Goal: Answer question/provide support: Share knowledge or assist other users

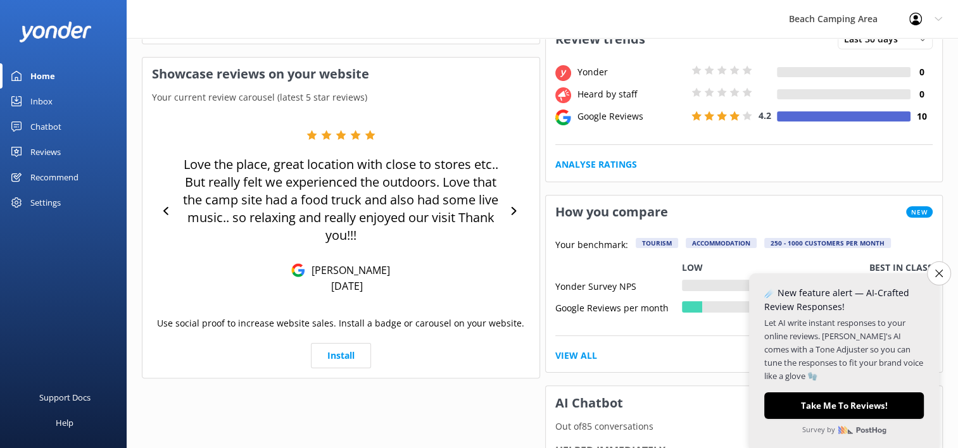
scroll to position [253, 0]
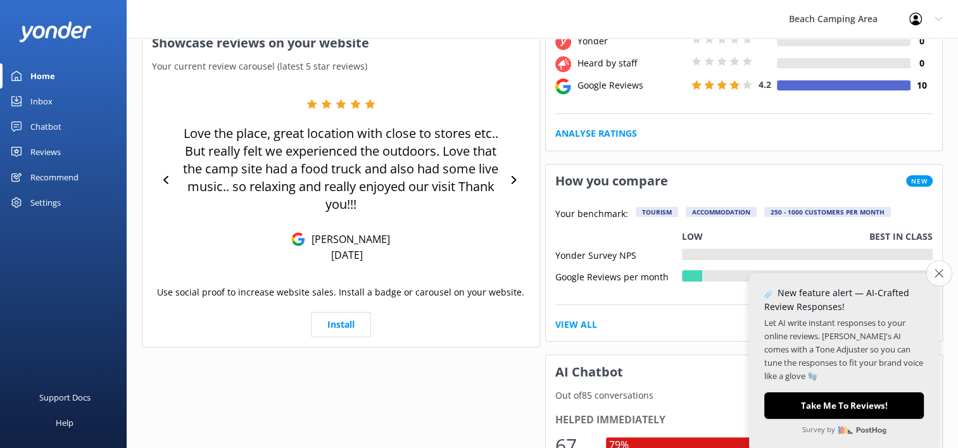
click at [934, 271] on icon "Close survey" at bounding box center [938, 273] width 8 height 8
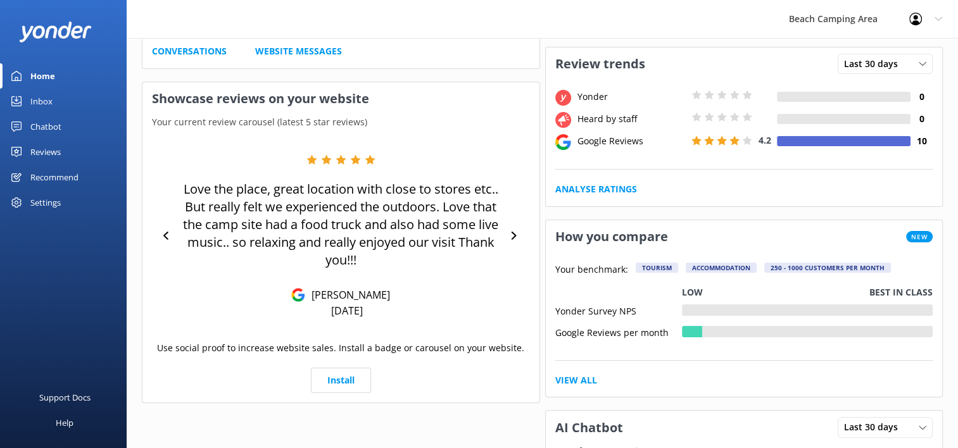
scroll to position [127, 0]
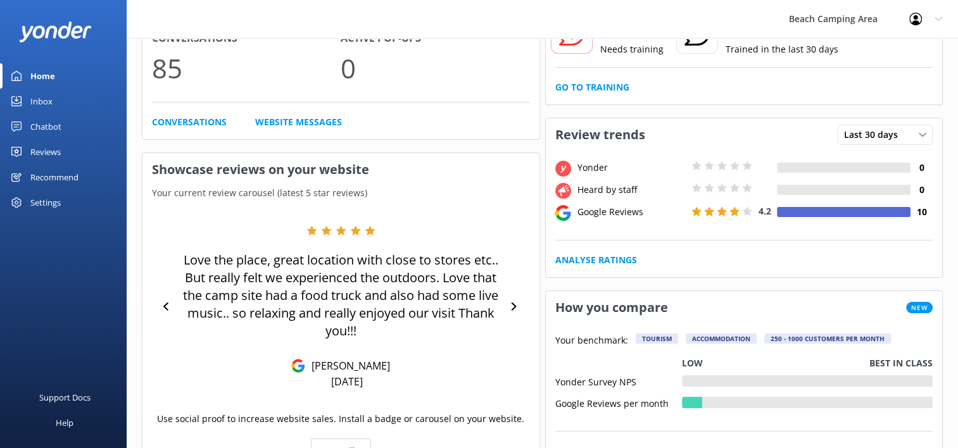
click at [15, 127] on use at bounding box center [16, 127] width 10 height 10
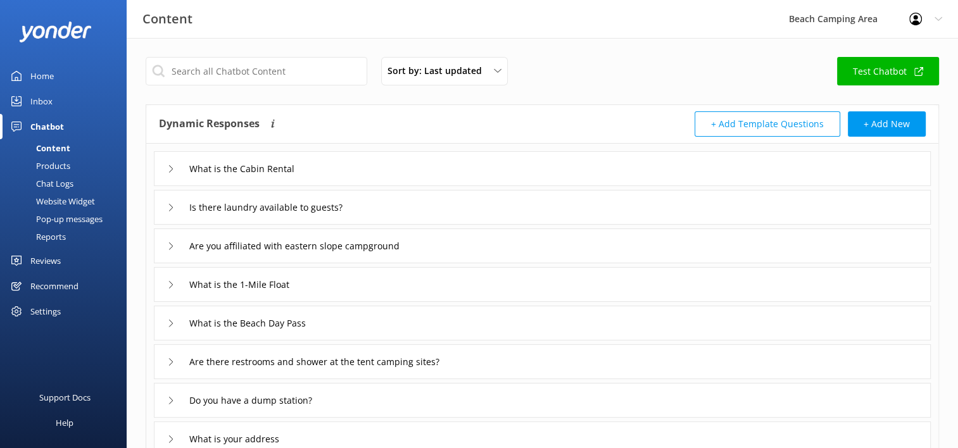
click at [59, 217] on div "Pop-up messages" at bounding box center [55, 219] width 95 height 18
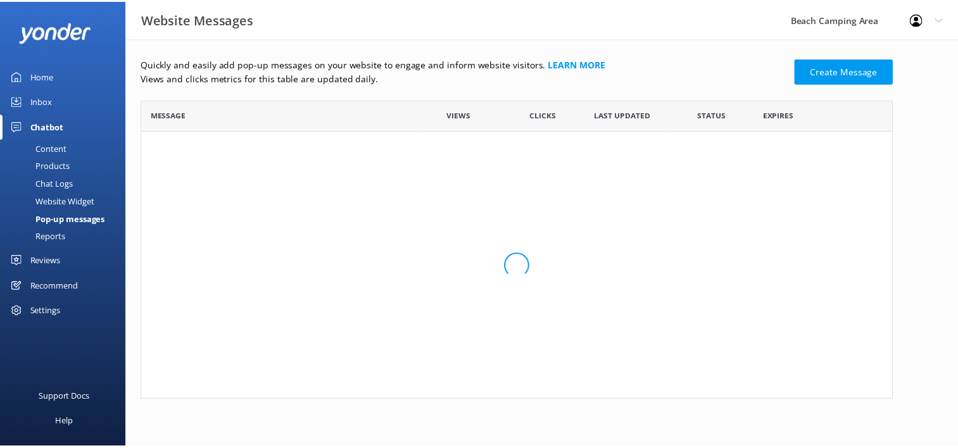
scroll to position [76, 749]
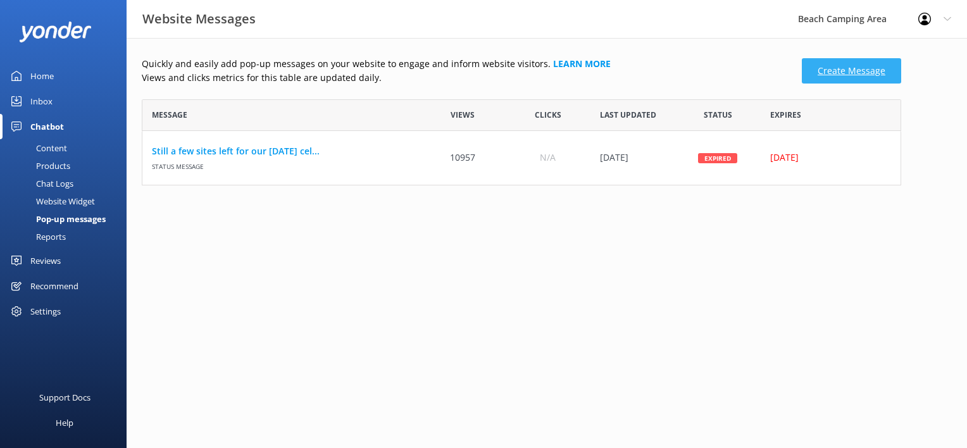
click at [843, 73] on link "Create Message" at bounding box center [851, 70] width 99 height 25
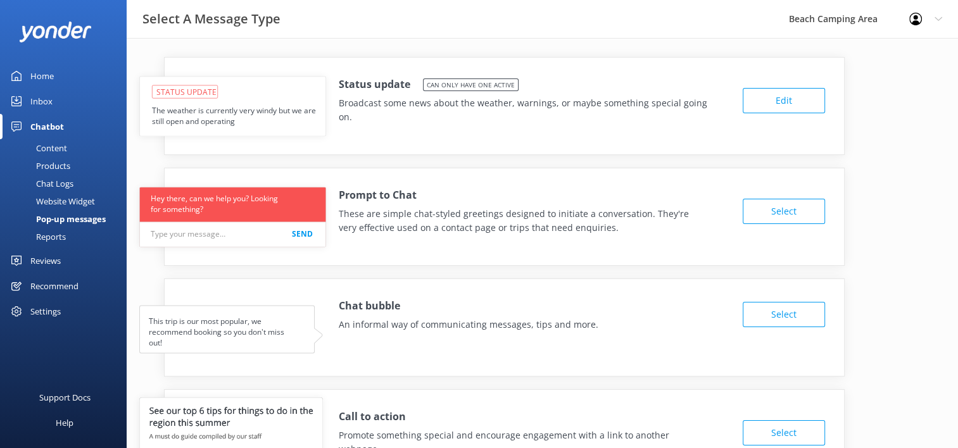
click at [772, 103] on button "Edit" at bounding box center [783, 100] width 82 height 25
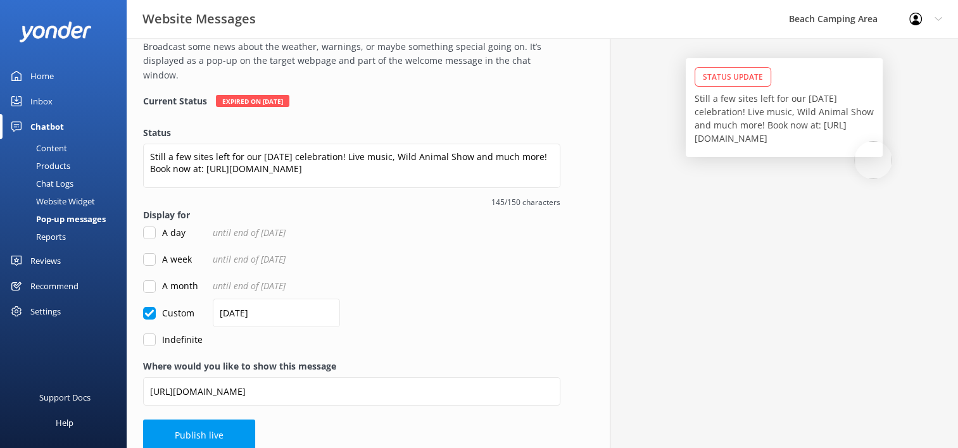
scroll to position [70, 0]
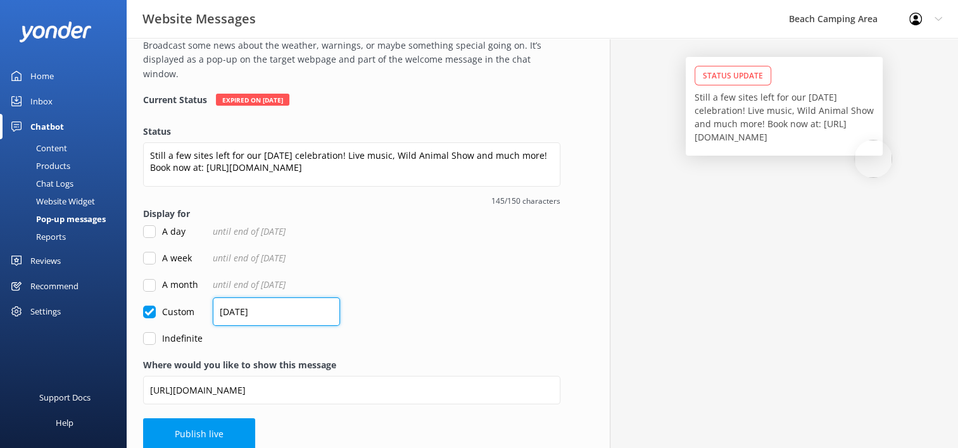
click at [237, 300] on input "[DATE]" at bounding box center [276, 311] width 127 height 28
click at [241, 299] on input "[DATE]" at bounding box center [276, 311] width 127 height 28
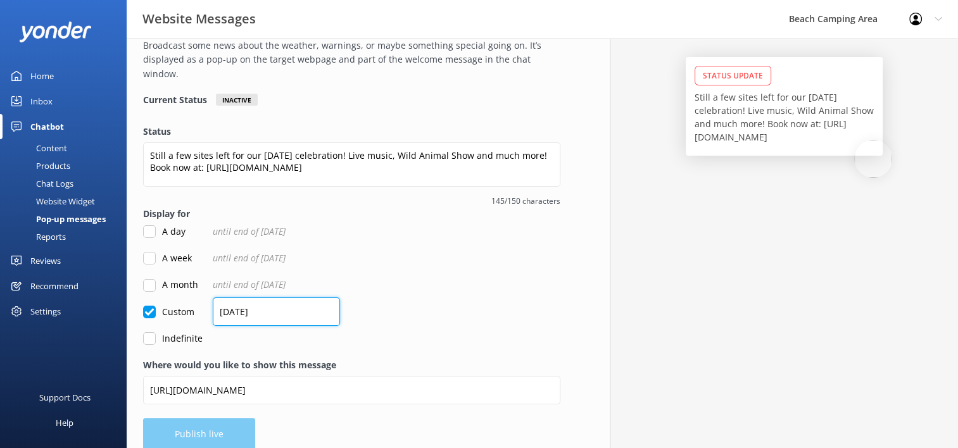
type input "[DATE]"
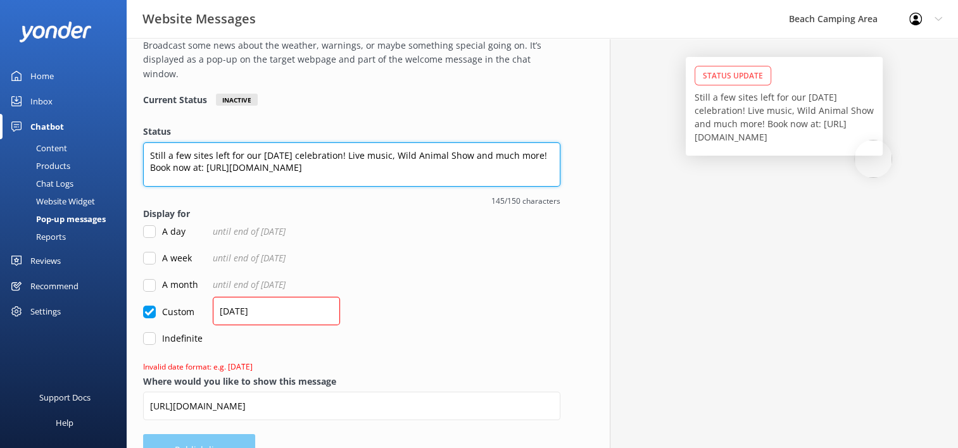
drag, startPoint x: 151, startPoint y: 141, endPoint x: 213, endPoint y: 126, distance: 63.7
click at [152, 142] on textarea "Still a few sites left for our [DATE] celebration! Live music, Wild Animal Show…" at bounding box center [351, 164] width 417 height 44
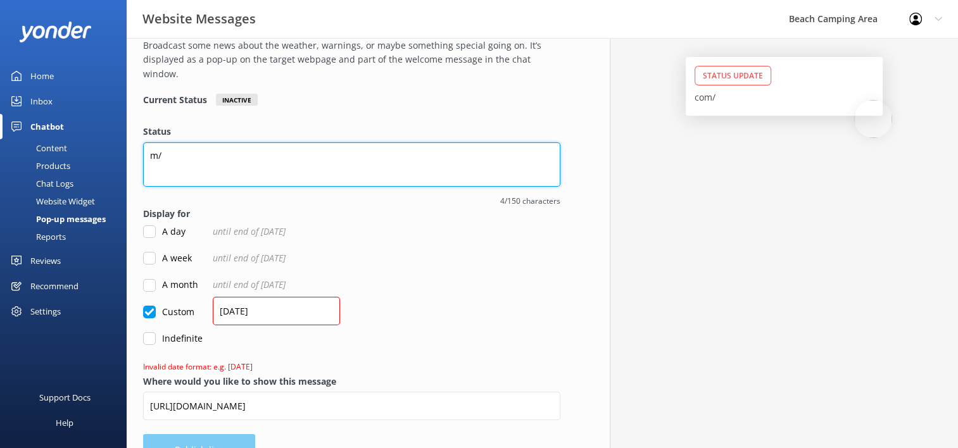
type textarea "/"
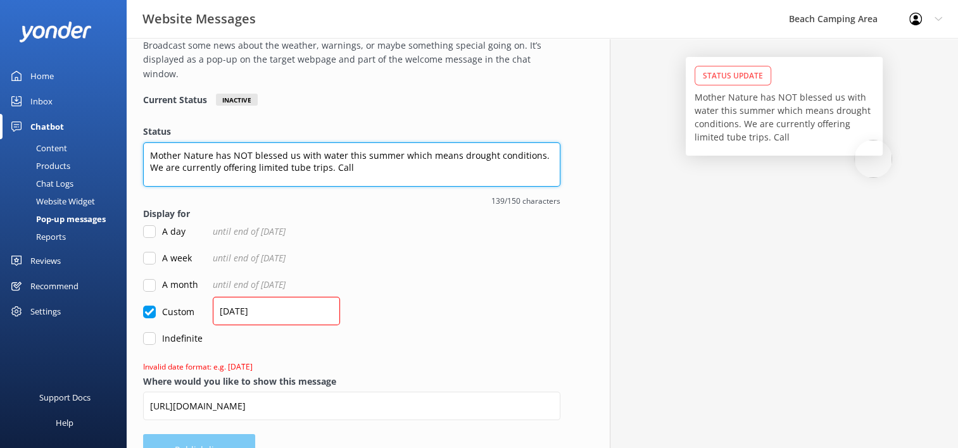
click at [149, 142] on textarea "Mother Nature has NOT blessed us with water this summer which means drought con…" at bounding box center [351, 164] width 417 height 44
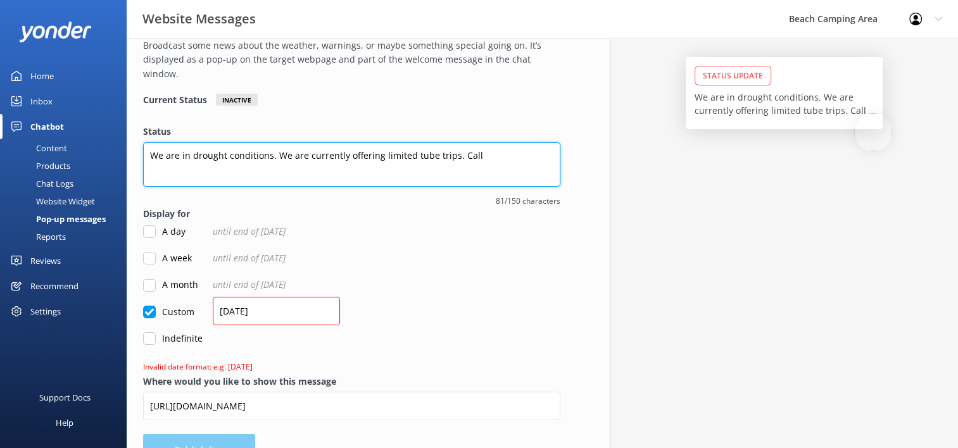
click at [269, 142] on textarea "We are in drought conditions. We are currently offering limited tube trips. Call" at bounding box center [351, 164] width 417 height 44
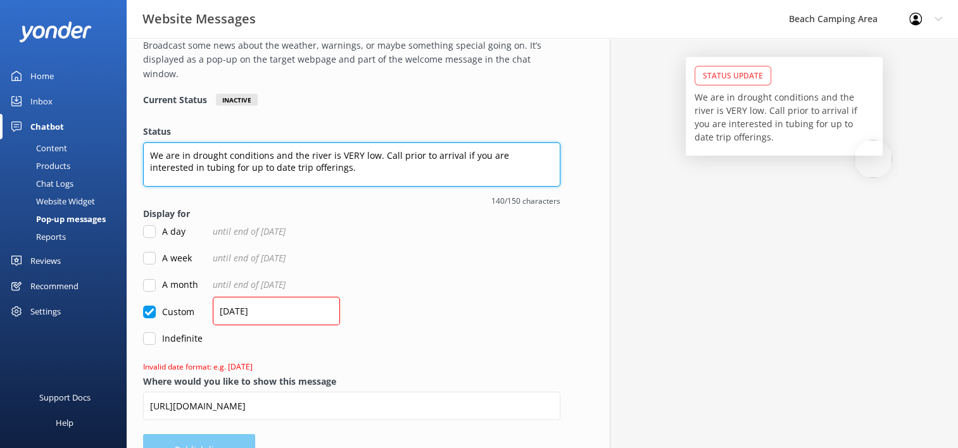
drag, startPoint x: 180, startPoint y: 153, endPoint x: 256, endPoint y: 142, distance: 76.8
click at [180, 153] on textarea "We are in drought conditions and the river is VERY low. Call prior to arrival i…" at bounding box center [351, 164] width 417 height 44
type textarea "We are in drought conditions and the river is VERY low. Call prior to arrival i…"
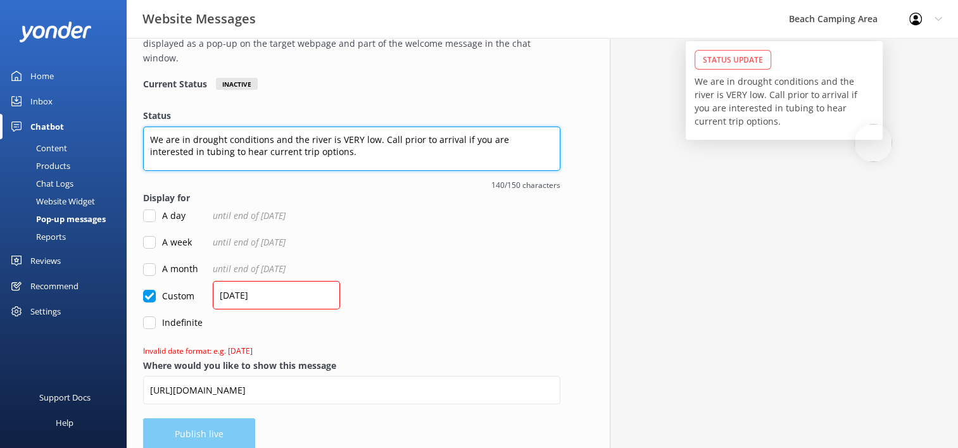
scroll to position [86, 0]
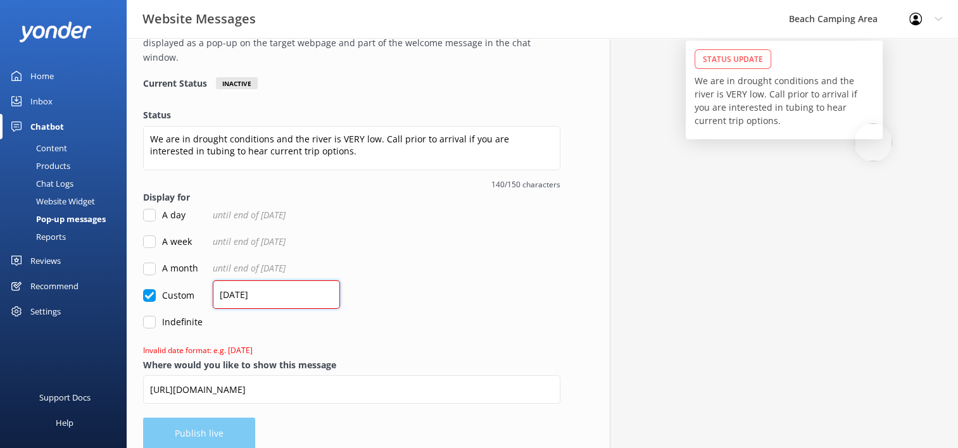
click at [230, 280] on input "[DATE]" at bounding box center [276, 294] width 127 height 28
click at [242, 283] on input "13/13/2025" at bounding box center [276, 294] width 127 height 28
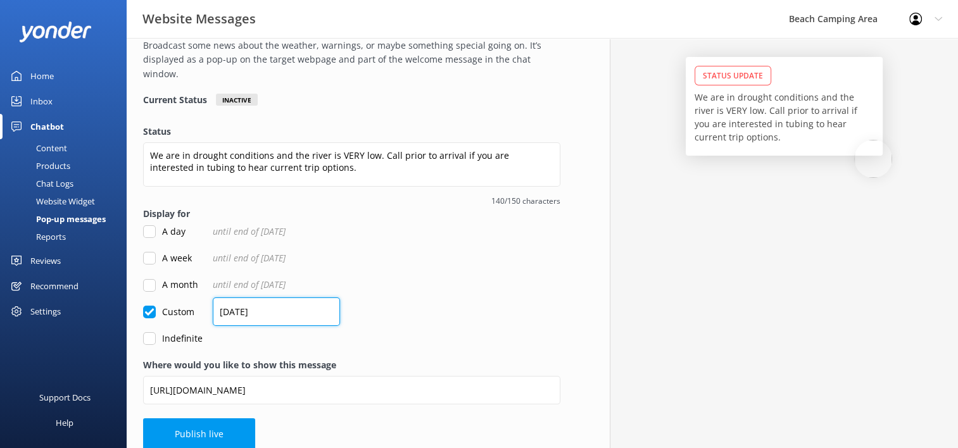
type input "[DATE]"
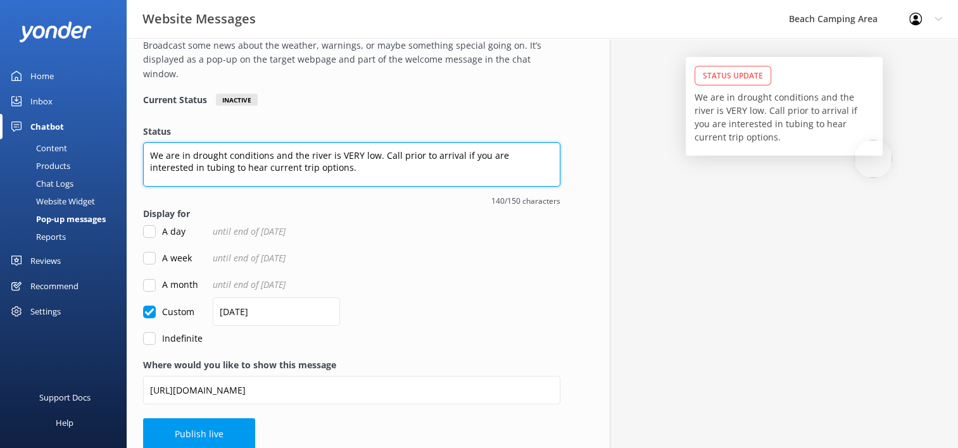
click at [189, 142] on textarea "We are in drought conditions and the river is VERY low. Call prior to arrival i…" at bounding box center [351, 164] width 417 height 44
drag, startPoint x: 291, startPoint y: 139, endPoint x: 349, endPoint y: 130, distance: 58.9
click at [291, 142] on textarea "We are under drought conditions. The river is VERY low. Call prior to arrival i…" at bounding box center [351, 164] width 417 height 44
click at [495, 142] on textarea "We are under drought conditions. Please call prior to arrival if you are intere…" at bounding box center [351, 164] width 417 height 44
click at [170, 156] on textarea "We are under drought conditions. Please call prior to arrival if you are intere…" at bounding box center [351, 164] width 417 height 44
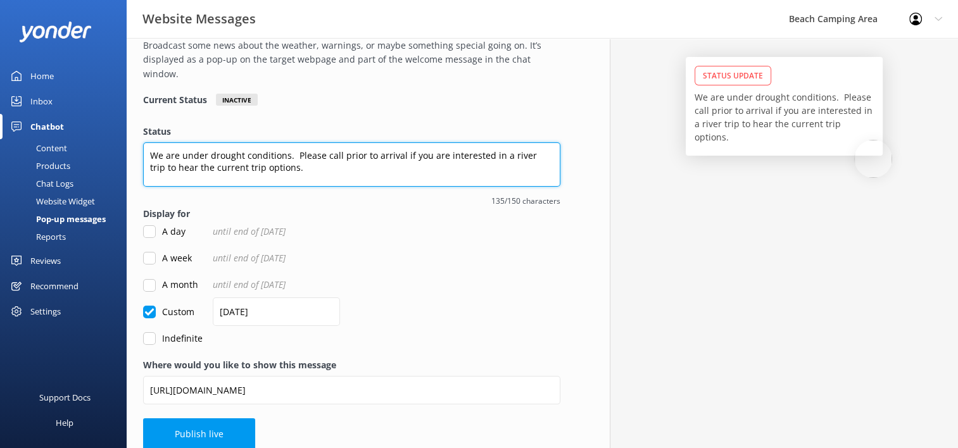
click at [277, 155] on textarea "We are under drought conditions. Please call prior to arrival if you are intere…" at bounding box center [351, 164] width 417 height 44
type textarea "We are under drought conditions. Please call prior to arrival if you are intere…"
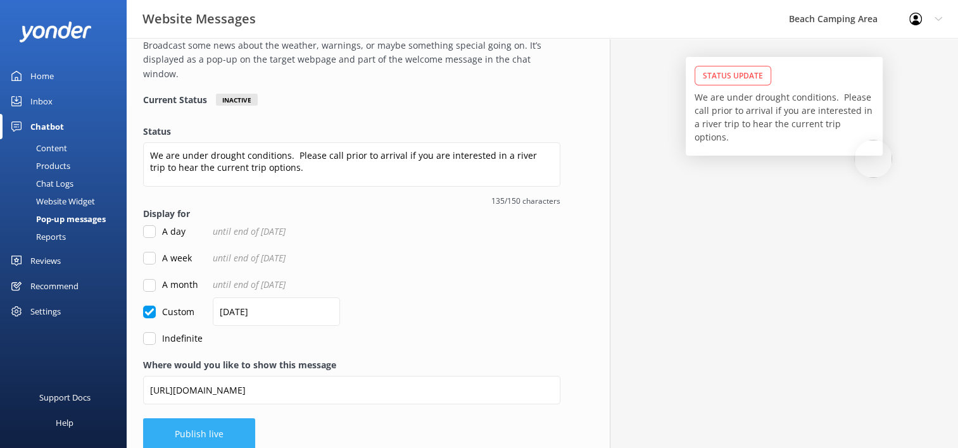
click at [218, 423] on button "Publish live" at bounding box center [199, 434] width 112 height 32
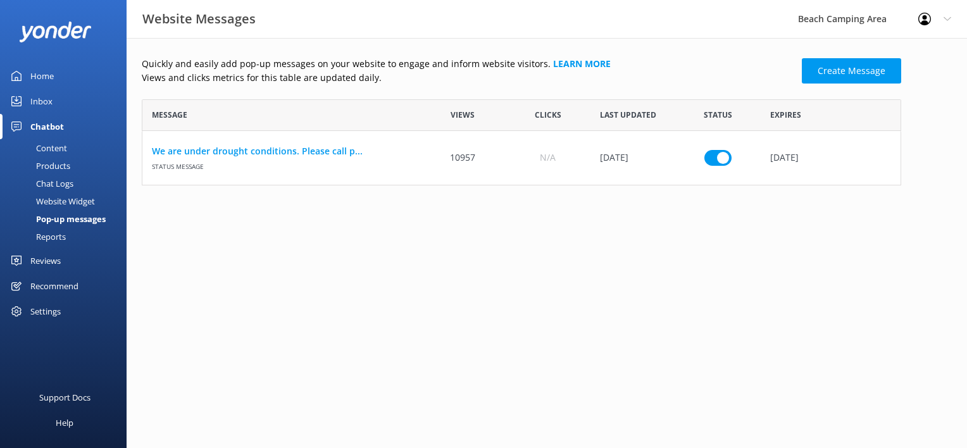
scroll to position [76, 749]
click at [37, 96] on div "Inbox" at bounding box center [41, 101] width 22 height 25
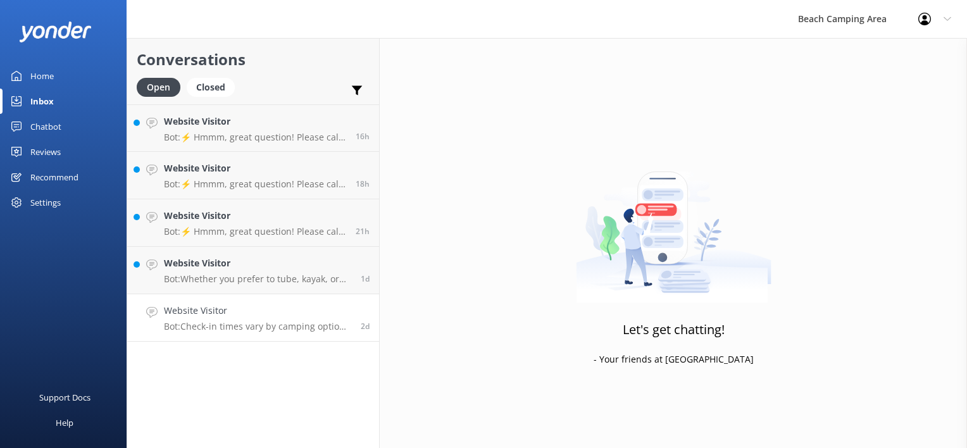
click at [300, 325] on p "Bot: Check-in times vary by camping option. Please refer to your confirmation e…" at bounding box center [257, 326] width 187 height 11
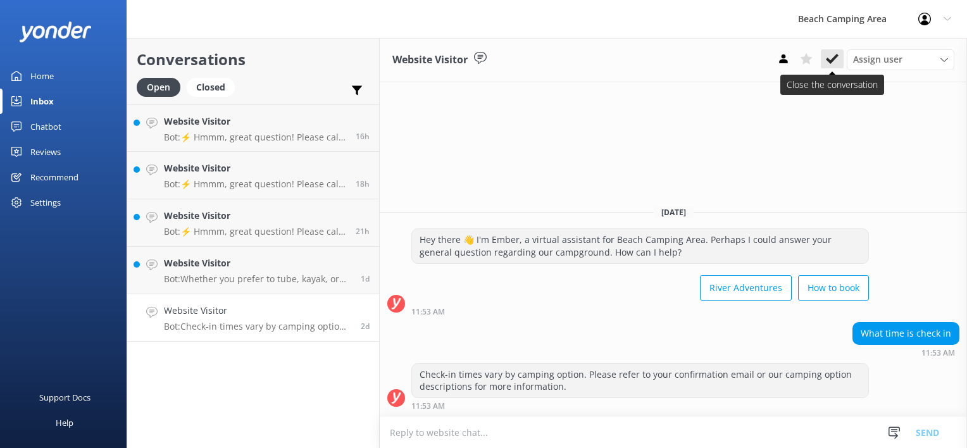
click at [832, 65] on icon at bounding box center [832, 59] width 13 height 13
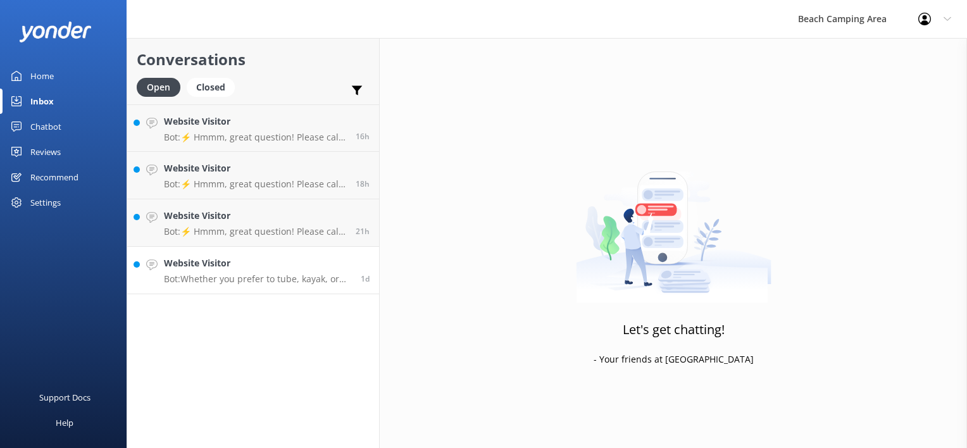
click at [220, 276] on p "Bot: Whether you prefer to tube, kayak, or canoe, you can launch your Saco Rive…" at bounding box center [257, 278] width 187 height 11
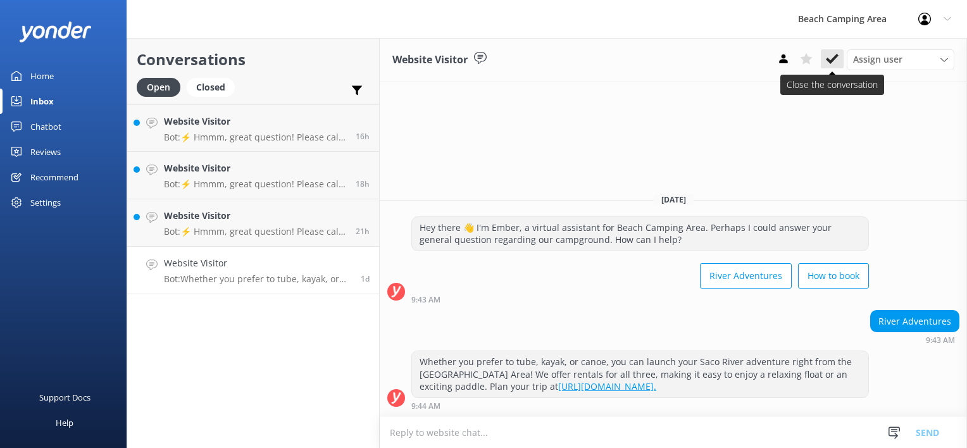
click at [830, 59] on use at bounding box center [832, 59] width 13 height 10
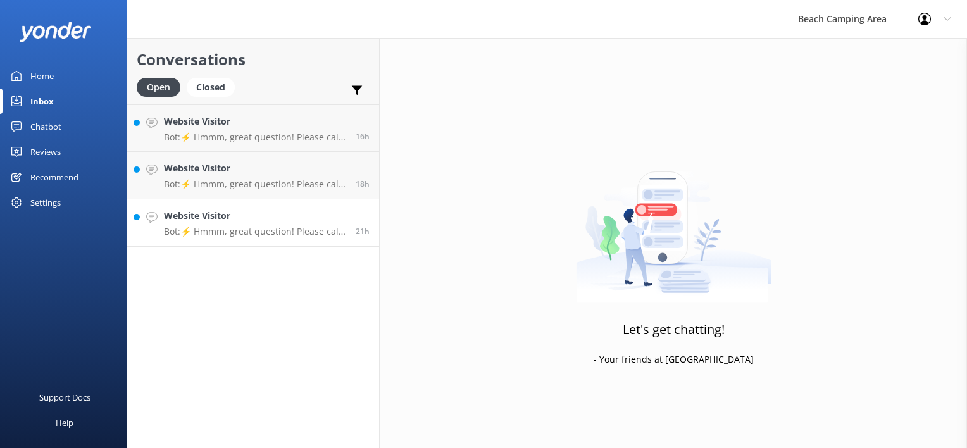
click at [294, 223] on div "Website Visitor Bot: ⚡ Hmmm, great question! Please call our front office at [P…" at bounding box center [255, 223] width 182 height 28
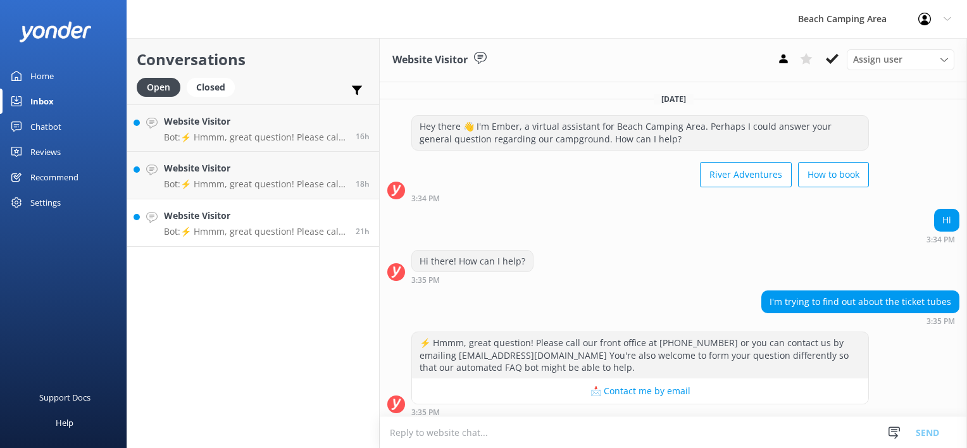
scroll to position [4, 0]
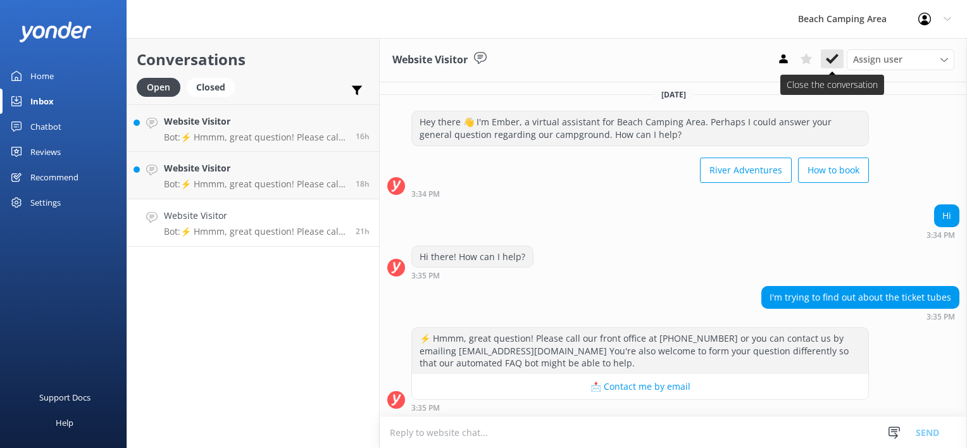
click at [835, 61] on icon at bounding box center [832, 59] width 13 height 13
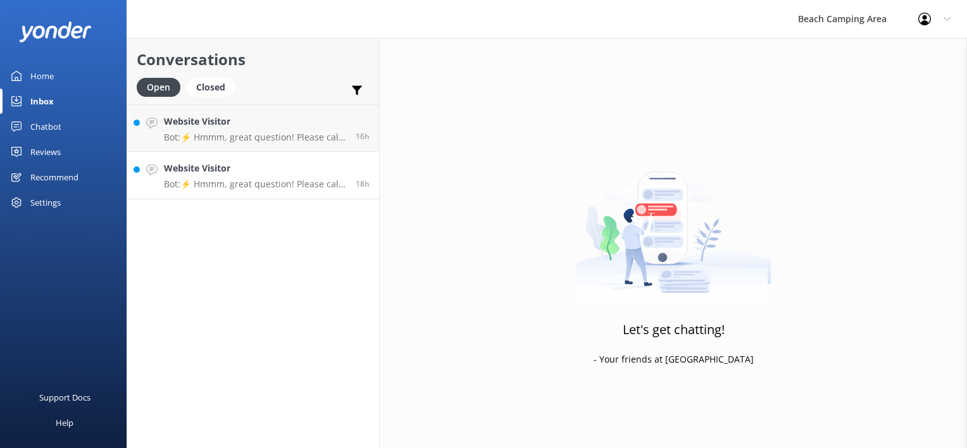
click at [256, 189] on p "Bot: ⚡ Hmmm, great question! Please call our front office at [PHONE_NUMBER] or …" at bounding box center [255, 183] width 182 height 11
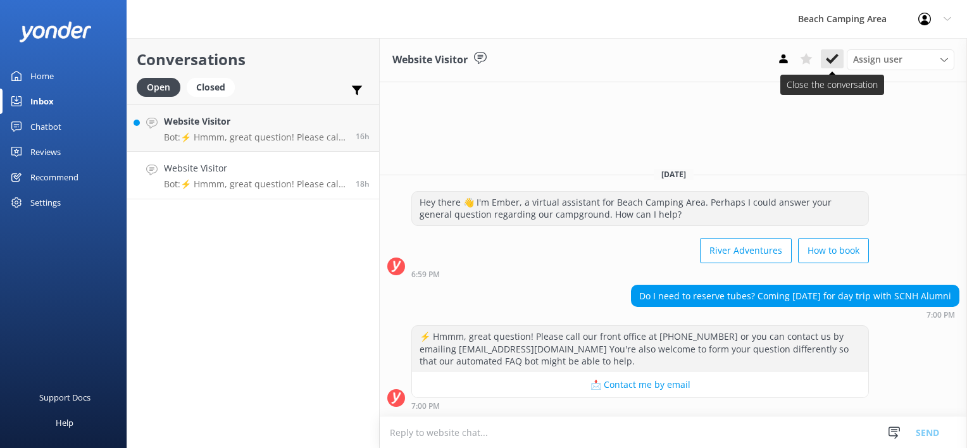
click at [833, 61] on use at bounding box center [832, 59] width 13 height 10
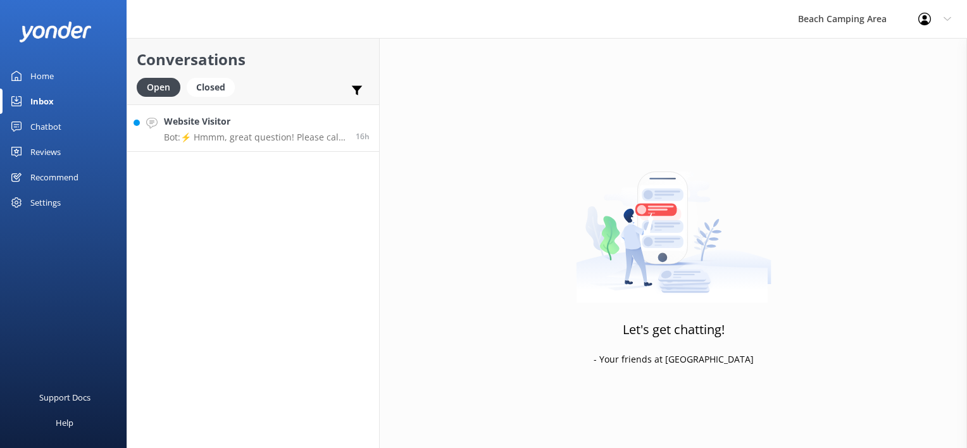
click at [311, 132] on p "Bot: ⚡ Hmmm, great question! Please call our front office at [PHONE_NUMBER] or …" at bounding box center [255, 137] width 182 height 11
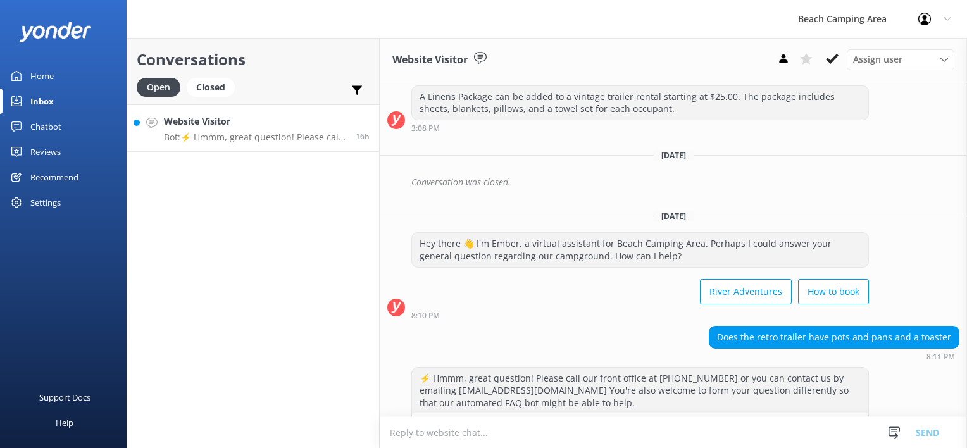
scroll to position [204, 0]
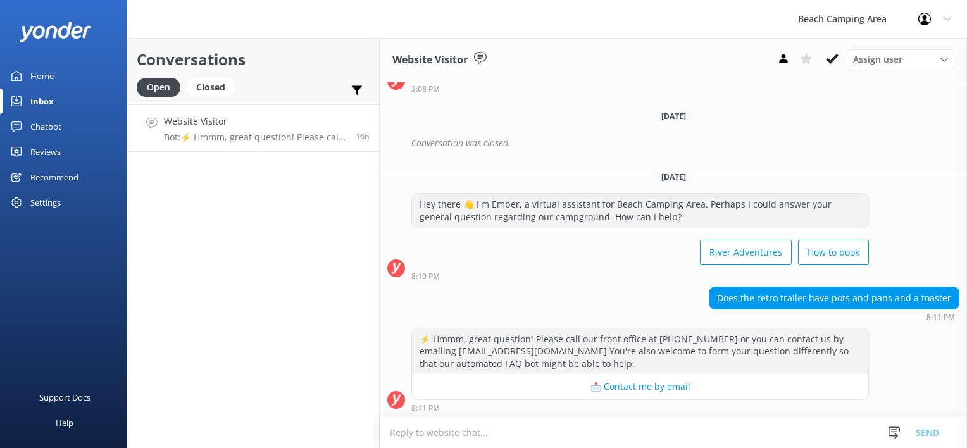
click at [20, 104] on icon at bounding box center [16, 101] width 10 height 10
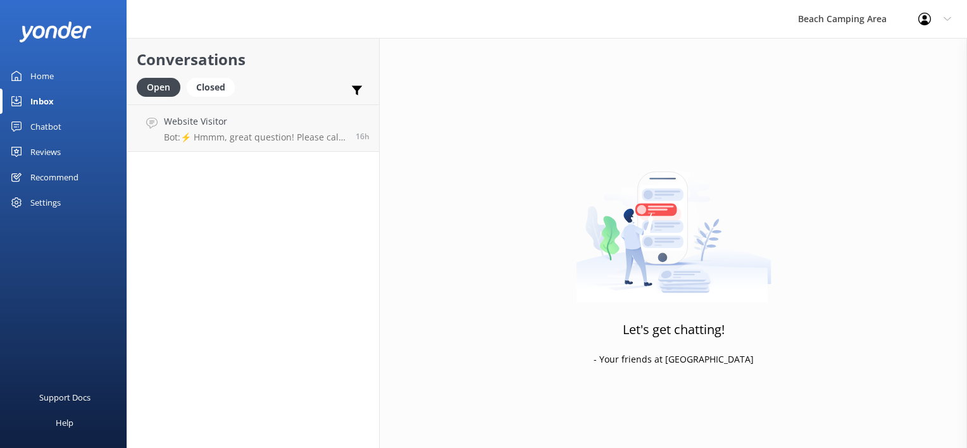
click at [36, 101] on div "Inbox" at bounding box center [41, 101] width 23 height 25
click at [15, 102] on icon at bounding box center [16, 101] width 10 height 10
click at [17, 125] on icon at bounding box center [16, 127] width 10 height 10
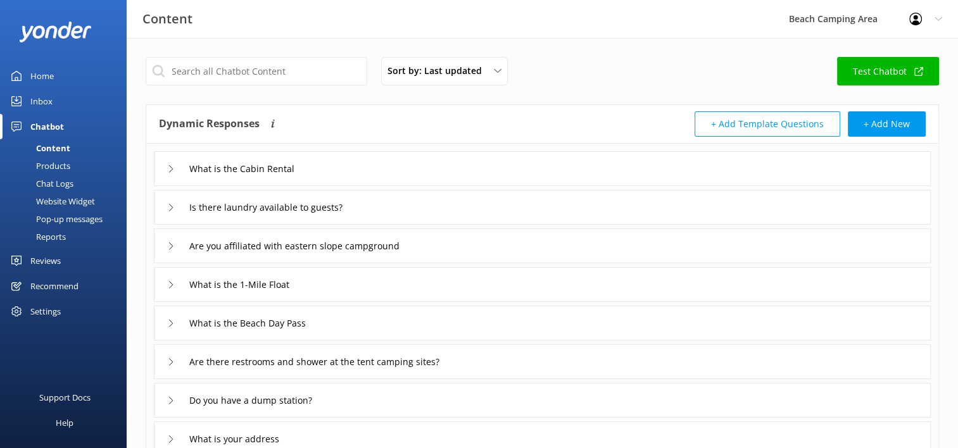
click at [39, 182] on div "Chat Logs" at bounding box center [41, 184] width 66 height 18
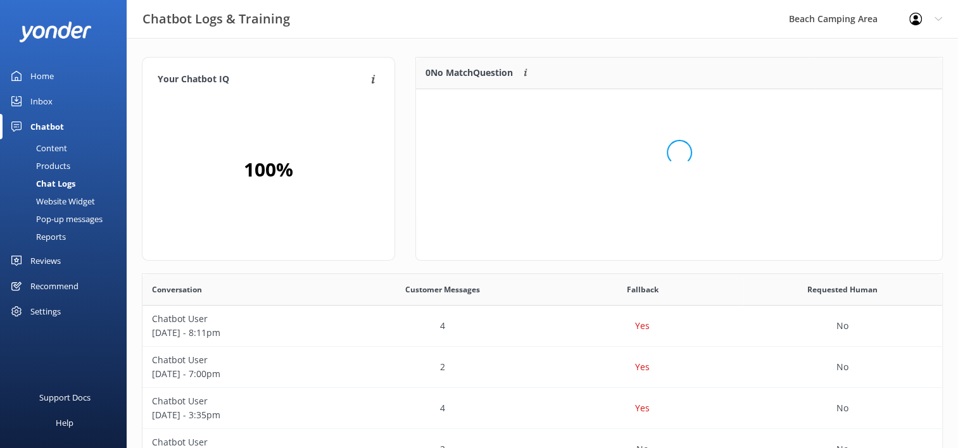
scroll to position [10, 10]
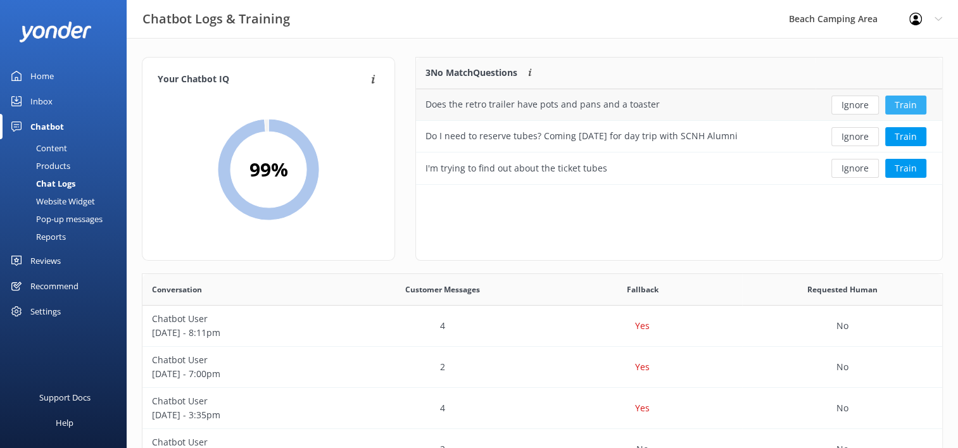
click at [904, 100] on button "Train" at bounding box center [905, 105] width 41 height 19
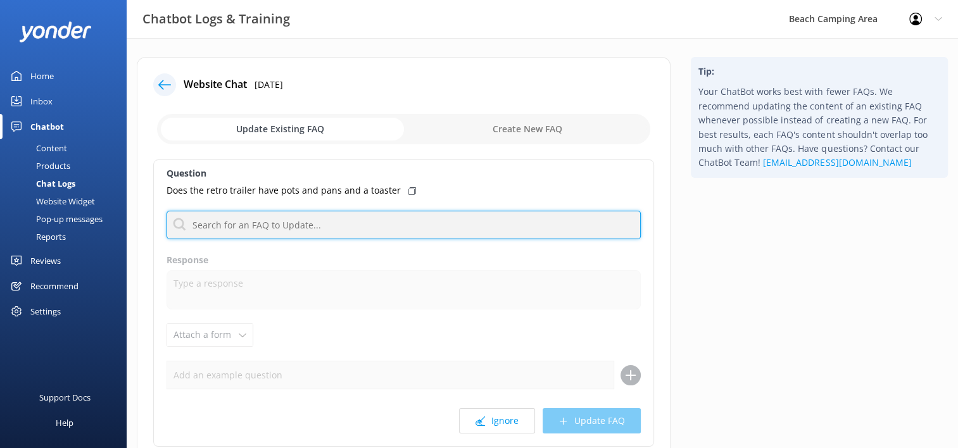
drag, startPoint x: 253, startPoint y: 225, endPoint x: 261, endPoint y: 214, distance: 13.2
click at [253, 224] on input "text" at bounding box center [403, 225] width 474 height 28
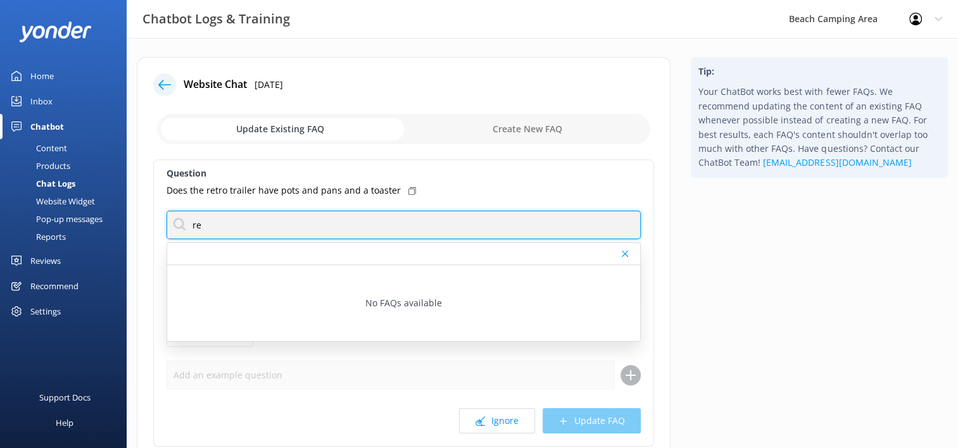
type input "r"
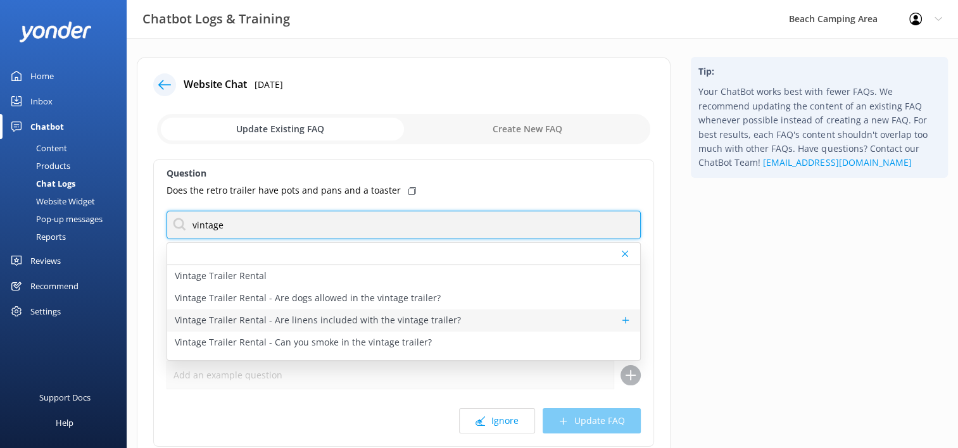
scroll to position [63, 0]
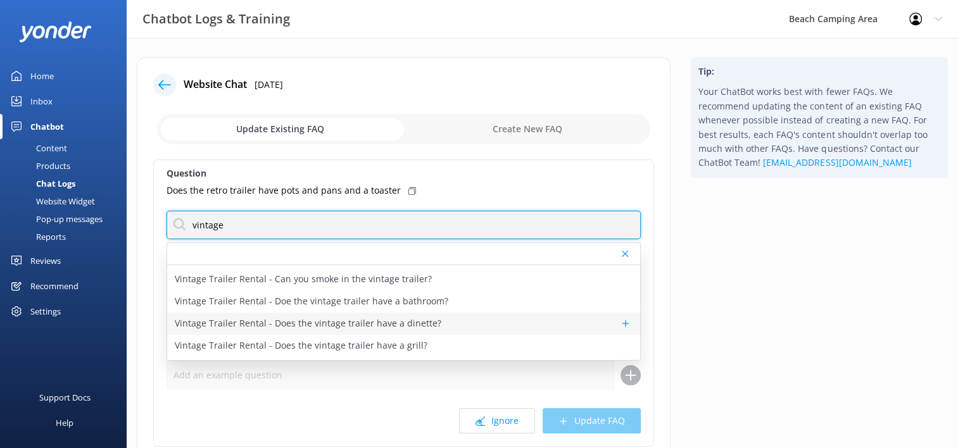
type input "vintage"
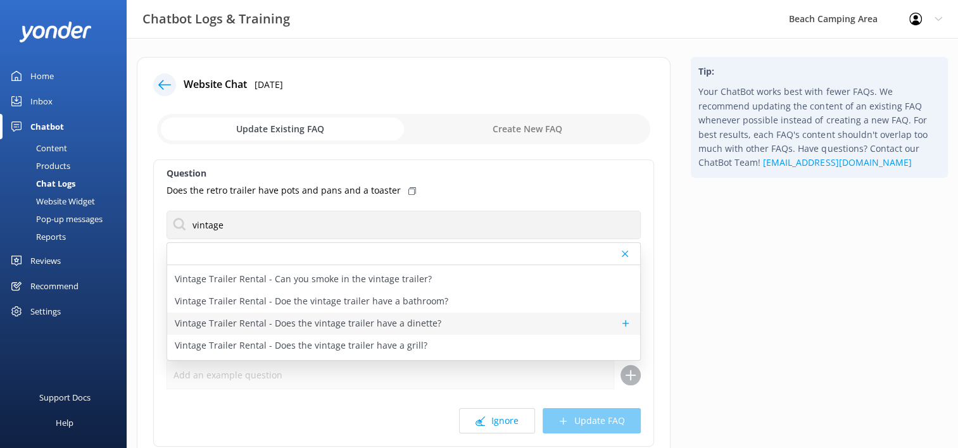
click at [357, 326] on p "Vintage Trailer Rental - Does the vintage trailer have a dinette?" at bounding box center [308, 323] width 266 height 14
type textarea "The vintage trailer has Vintage Flat Cabinet Doors and Dinette"
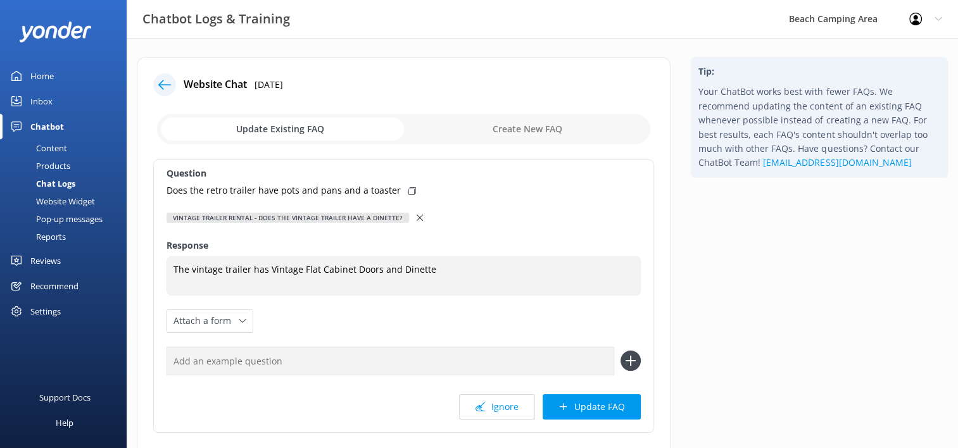
click at [416, 214] on div at bounding box center [420, 218] width 9 height 14
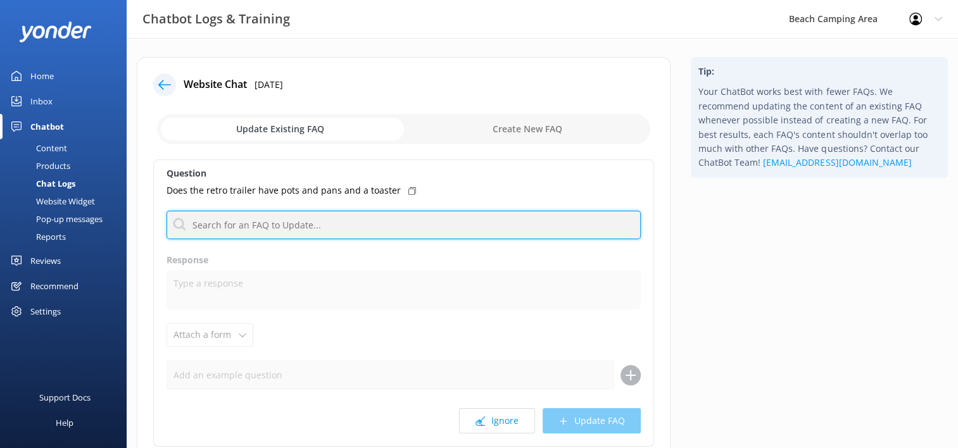
click at [346, 222] on input "text" at bounding box center [403, 225] width 474 height 28
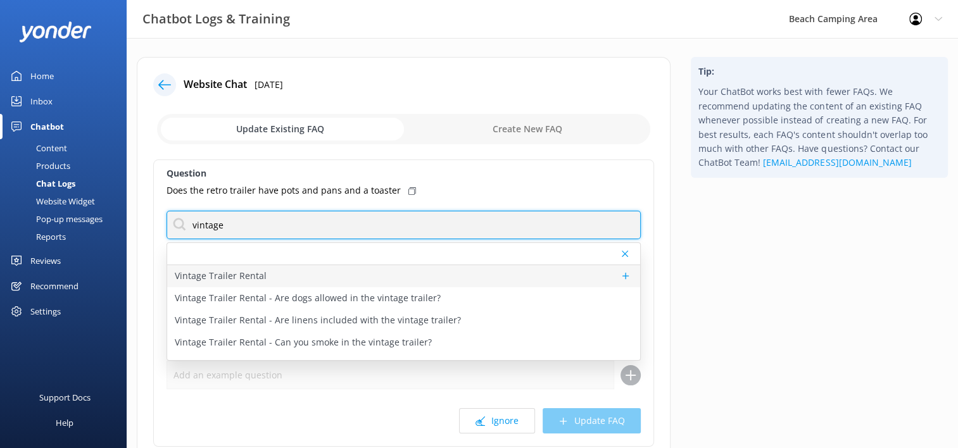
type input "vintage"
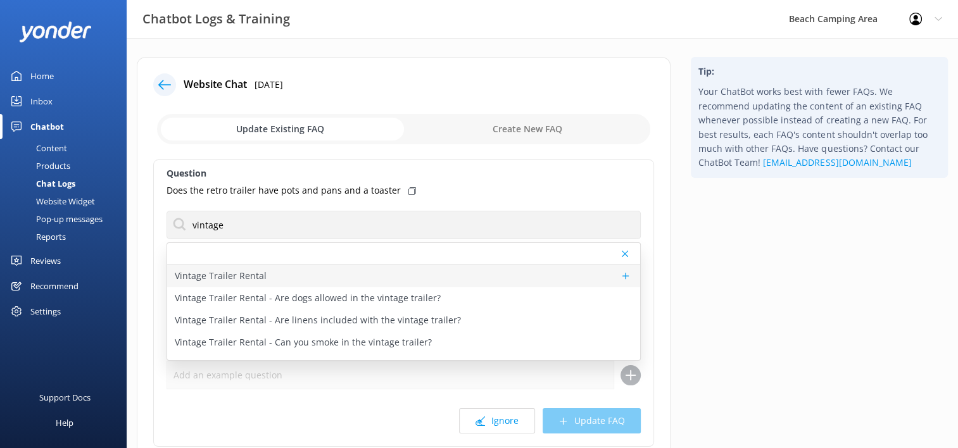
click at [204, 277] on p "Vintage Trailer Rental" at bounding box center [221, 276] width 92 height 14
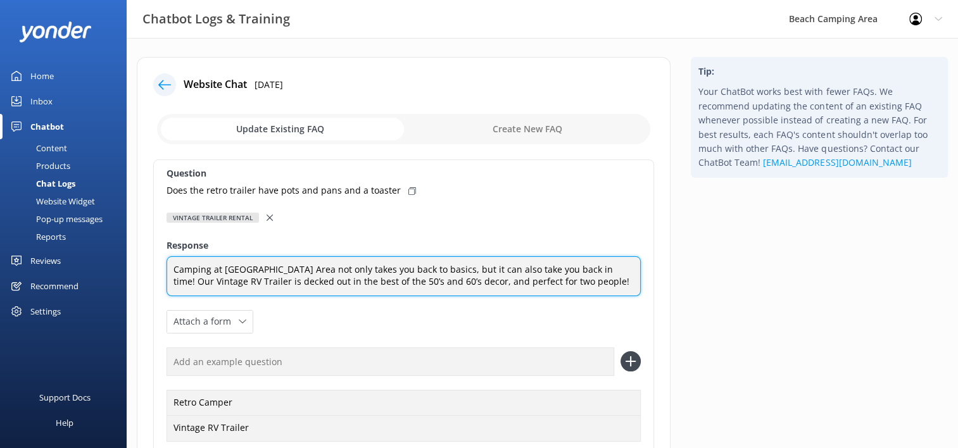
click at [580, 281] on textarea "Camping at [GEOGRAPHIC_DATA] Area not only takes you back to basics, but it can…" at bounding box center [403, 276] width 474 height 40
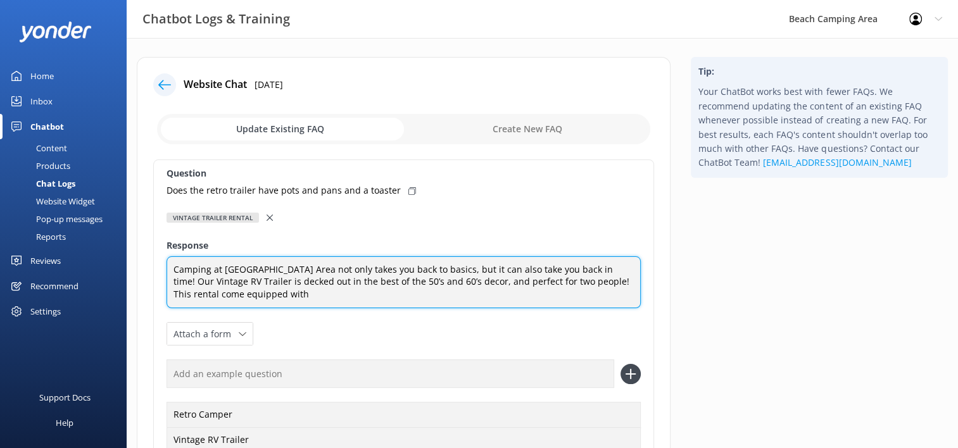
click at [263, 292] on textarea "Camping at [GEOGRAPHIC_DATA] Area not only takes you back to basics, but it can…" at bounding box center [403, 282] width 474 height 53
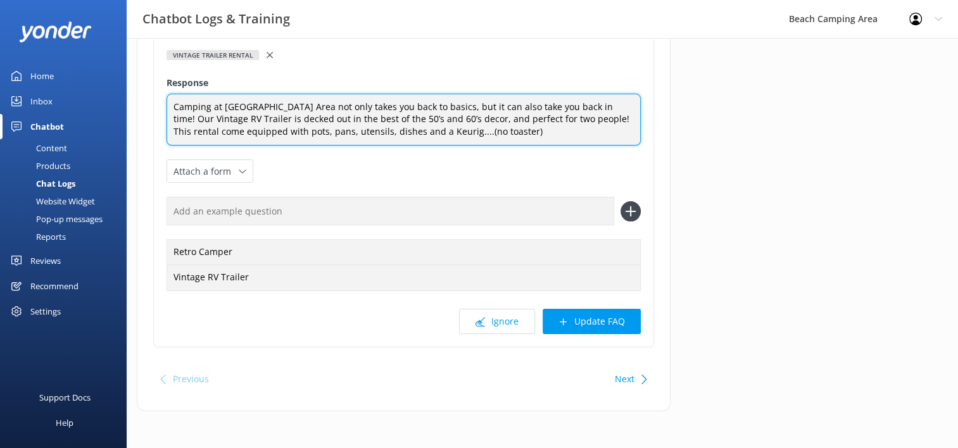
scroll to position [163, 0]
type textarea "Camping at [GEOGRAPHIC_DATA] Area not only takes you back to basics, but it can…"
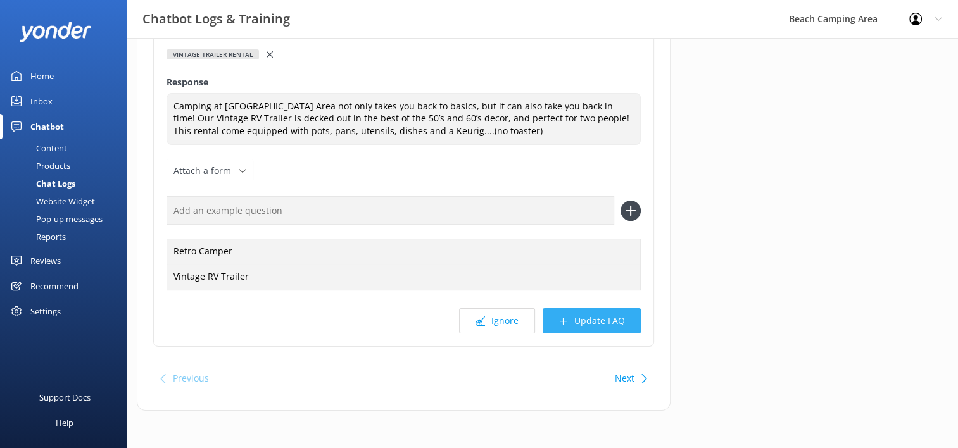
click at [604, 318] on button "Update FAQ" at bounding box center [591, 320] width 98 height 25
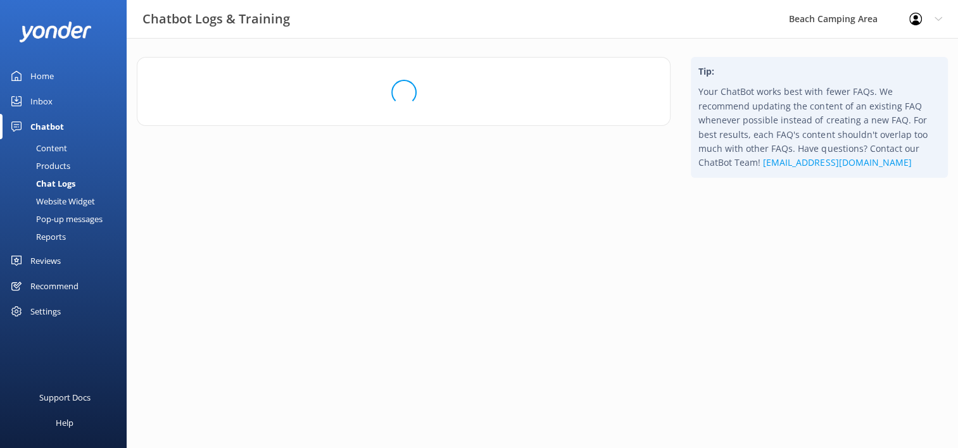
scroll to position [0, 0]
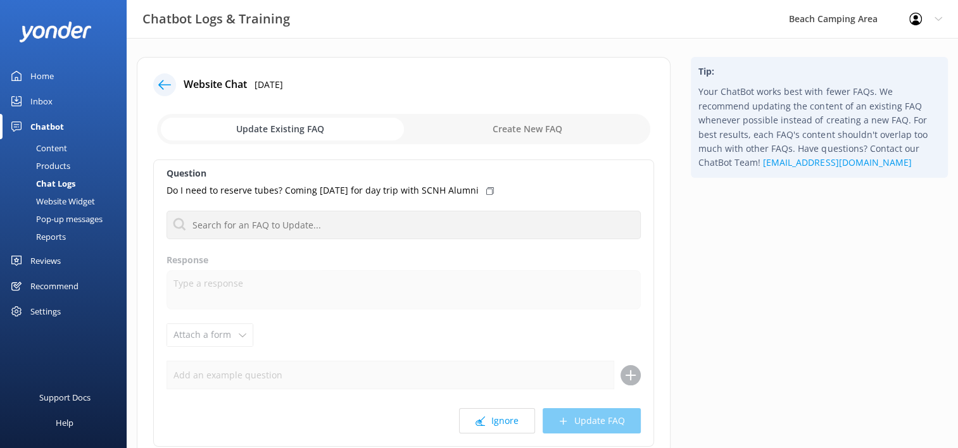
click at [61, 185] on div "Chat Logs" at bounding box center [42, 184] width 68 height 18
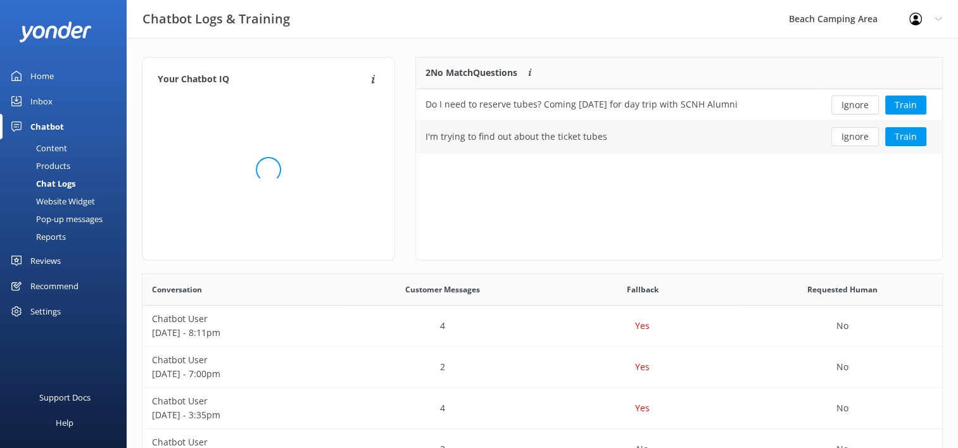
scroll to position [85, 516]
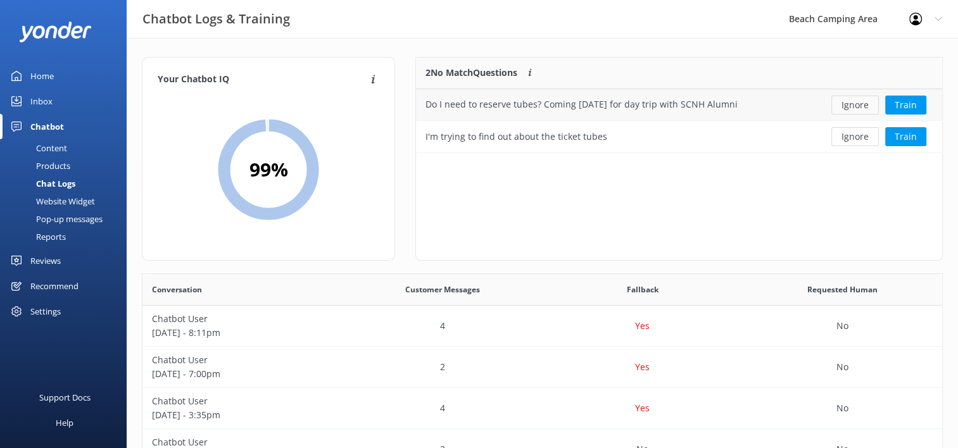
click at [856, 109] on button "Ignore" at bounding box center [854, 105] width 47 height 19
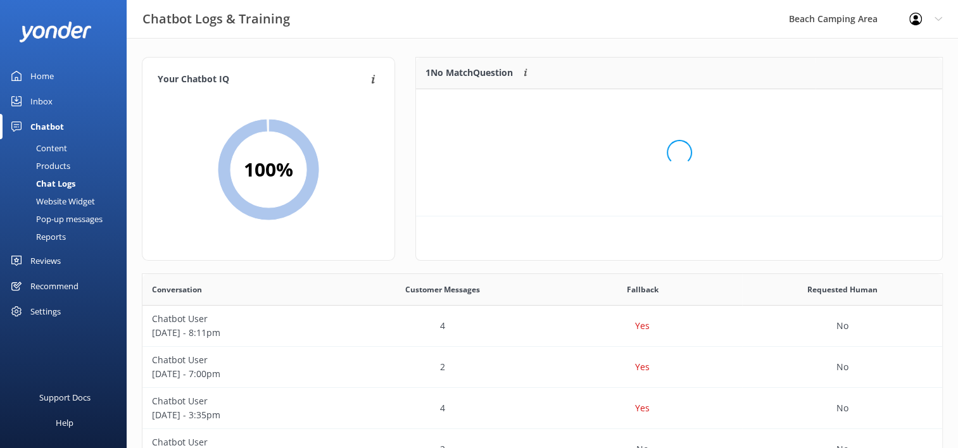
scroll to position [10, 10]
click at [856, 109] on button "Ignore" at bounding box center [854, 105] width 47 height 19
